Goal: Find specific page/section: Find specific page/section

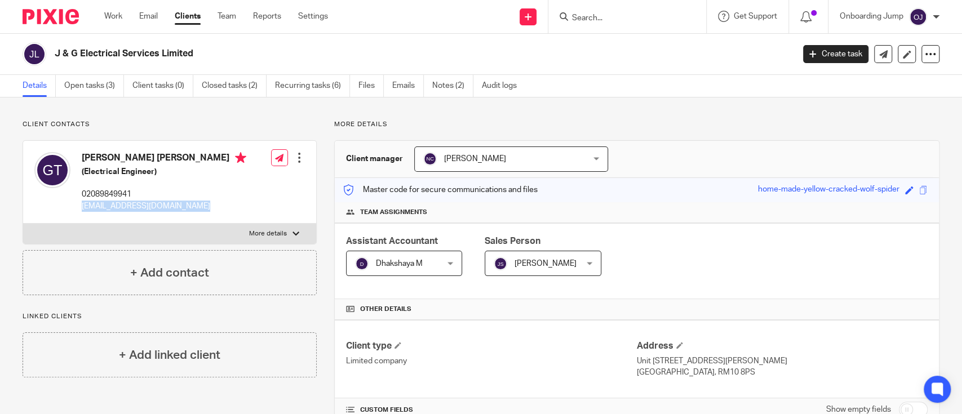
click at [617, 14] on input "Search" at bounding box center [621, 19] width 101 height 10
paste input "Fernando's Ltd"
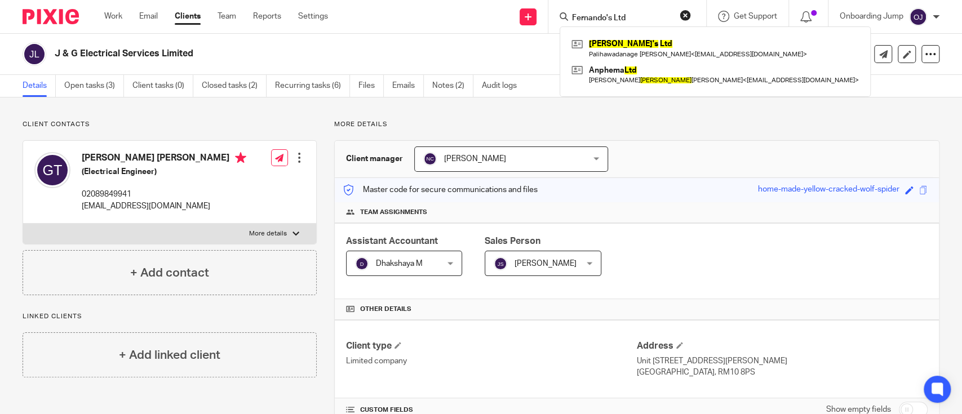
type input "Fernando's Ltd"
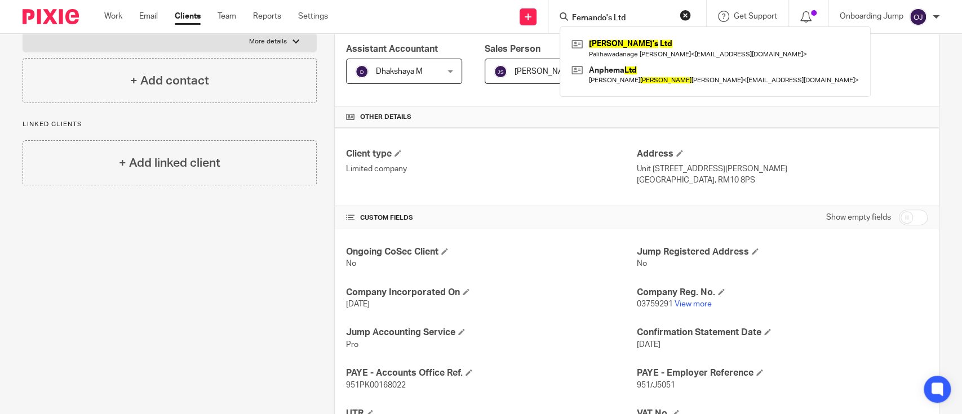
scroll to position [190, 0]
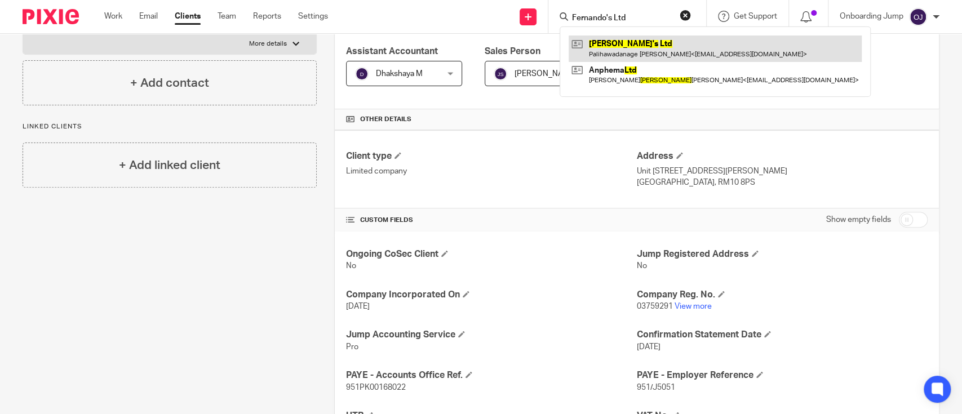
click at [631, 48] on link at bounding box center [714, 48] width 293 height 26
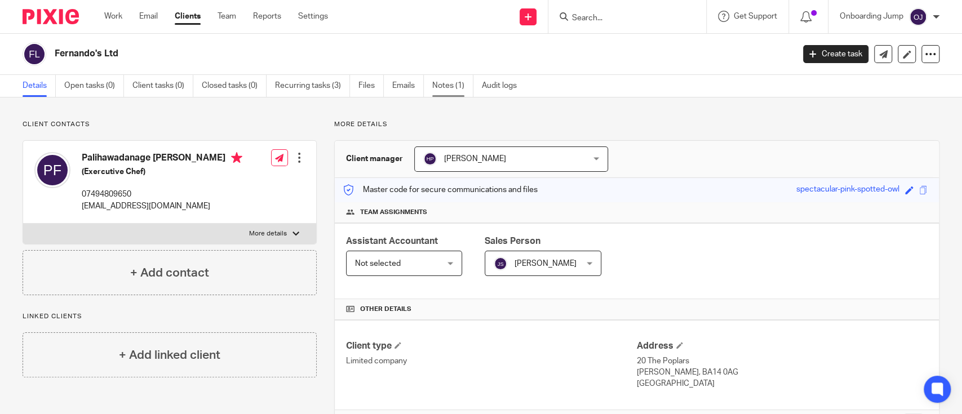
click at [448, 86] on link "Notes (1)" at bounding box center [452, 86] width 41 height 22
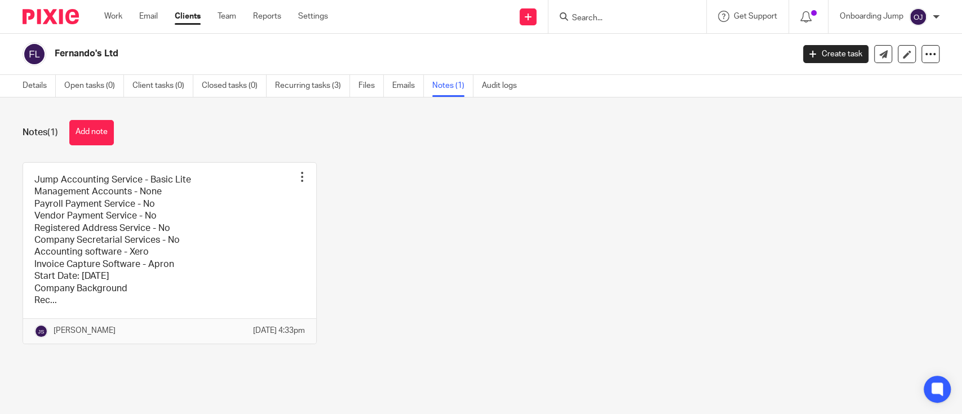
click at [178, 223] on link at bounding box center [169, 253] width 293 height 181
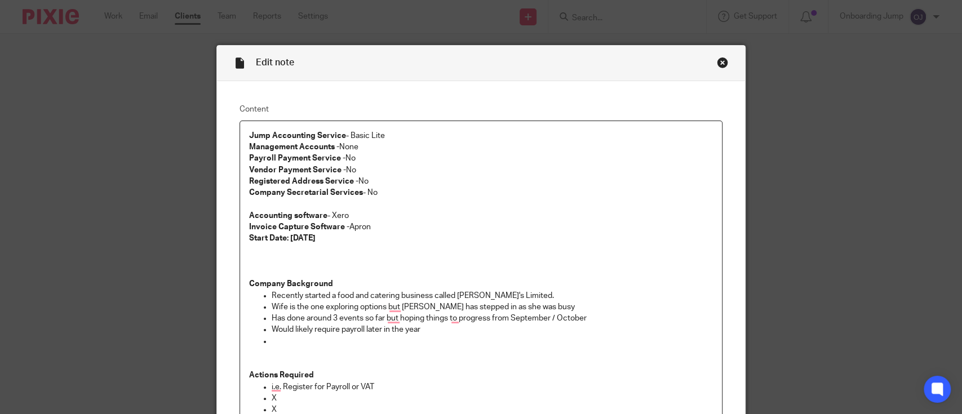
click at [717, 65] on div "Close this dialog window" at bounding box center [722, 62] width 11 height 11
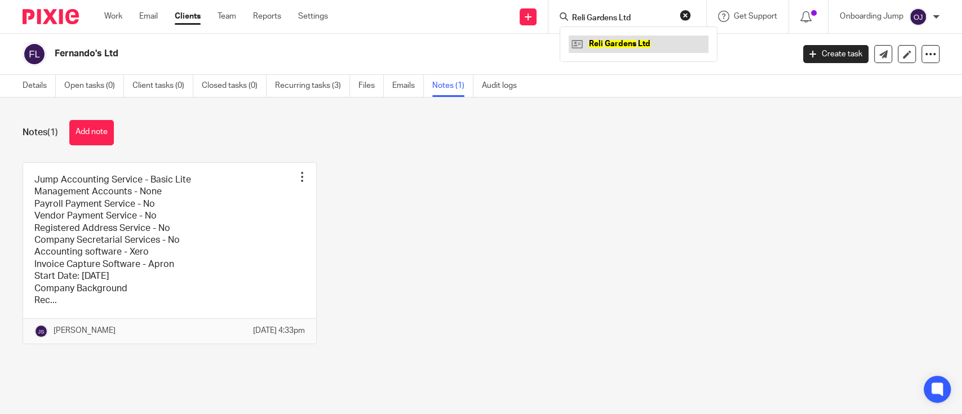
type input "Reli Gardens Ltd"
click at [629, 41] on link at bounding box center [638, 43] width 140 height 17
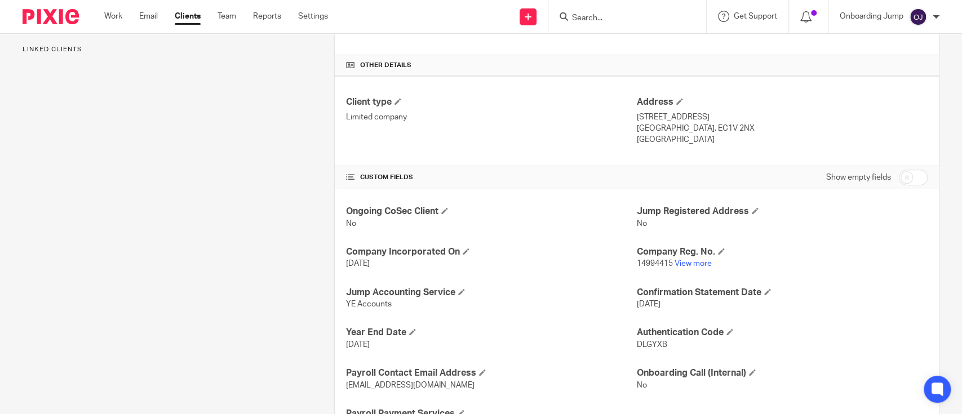
scroll to position [300, 0]
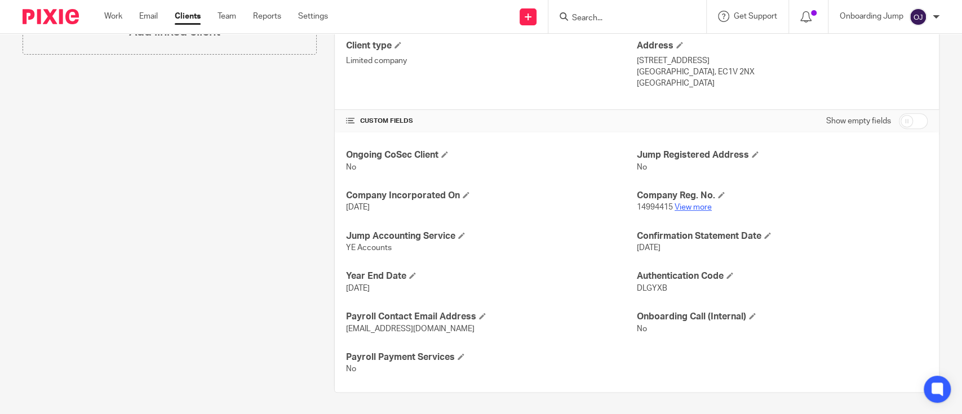
click at [695, 205] on link "View more" at bounding box center [692, 207] width 37 height 8
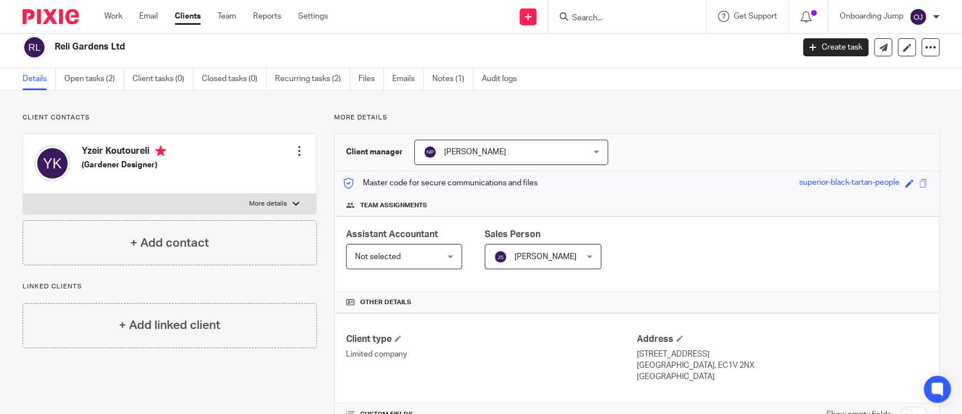
scroll to position [0, 0]
